Goal: Register for event/course

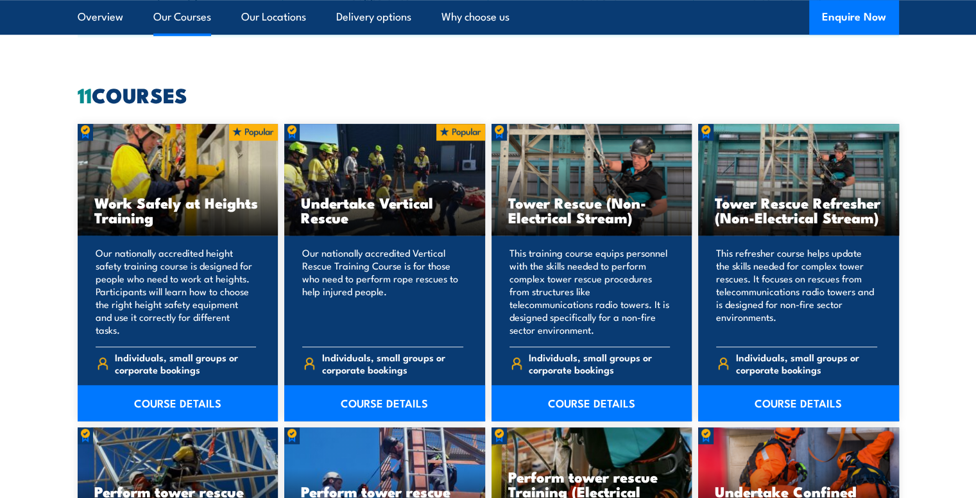
scroll to position [963, 0]
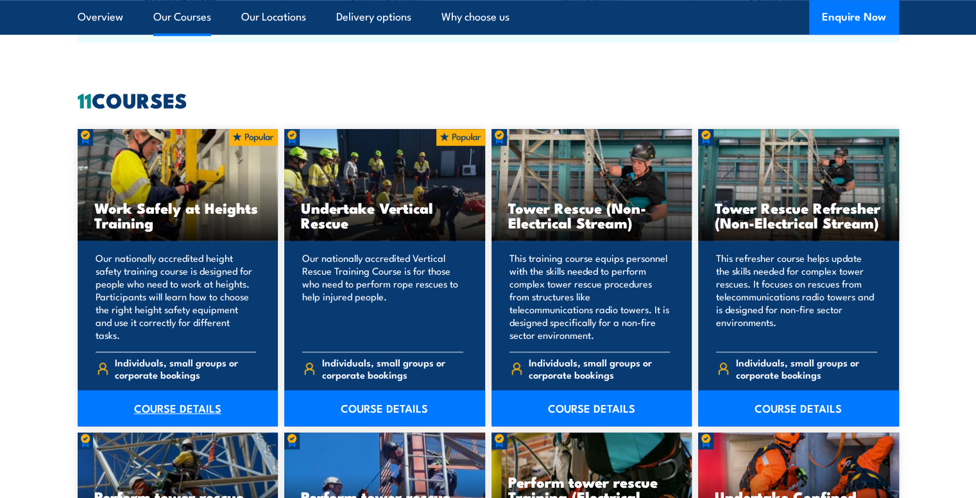
click at [175, 413] on link "COURSE DETAILS" at bounding box center [178, 408] width 201 height 36
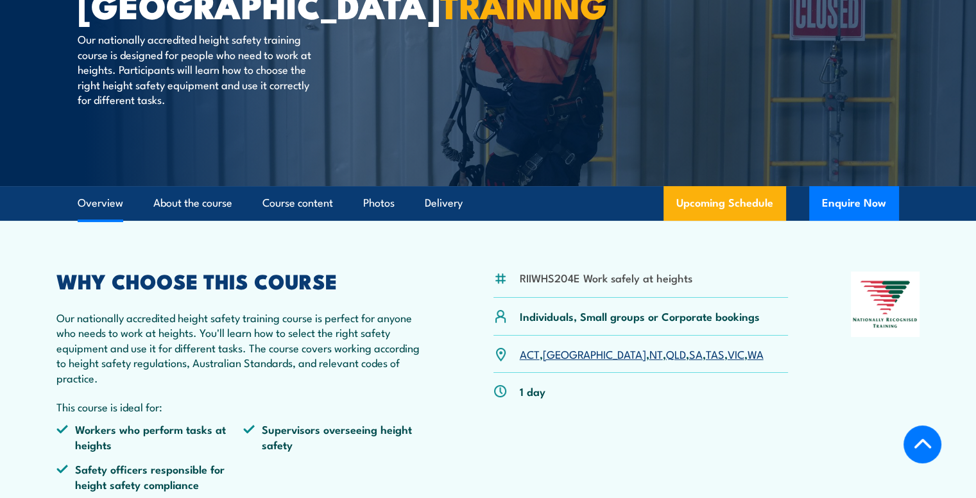
scroll to position [257, 0]
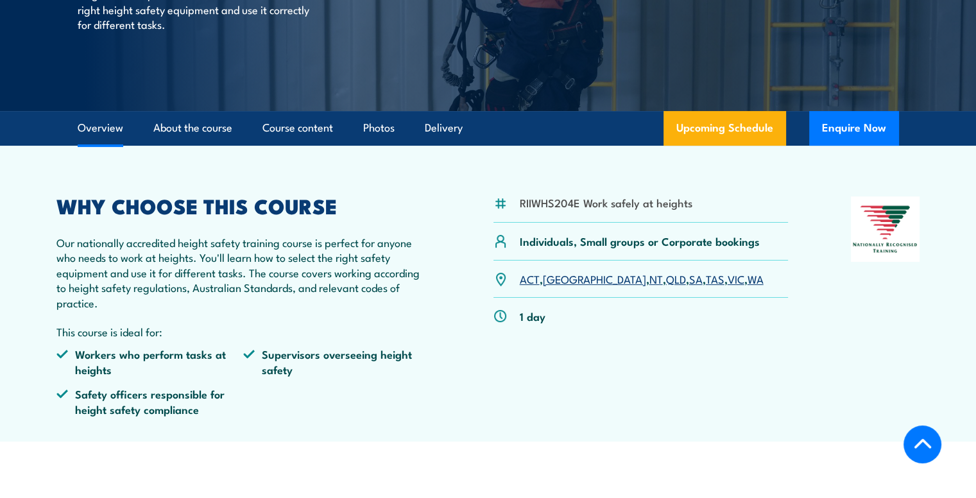
click at [650, 278] on link "NT" at bounding box center [656, 278] width 13 height 15
